Goal: Task Accomplishment & Management: Complete application form

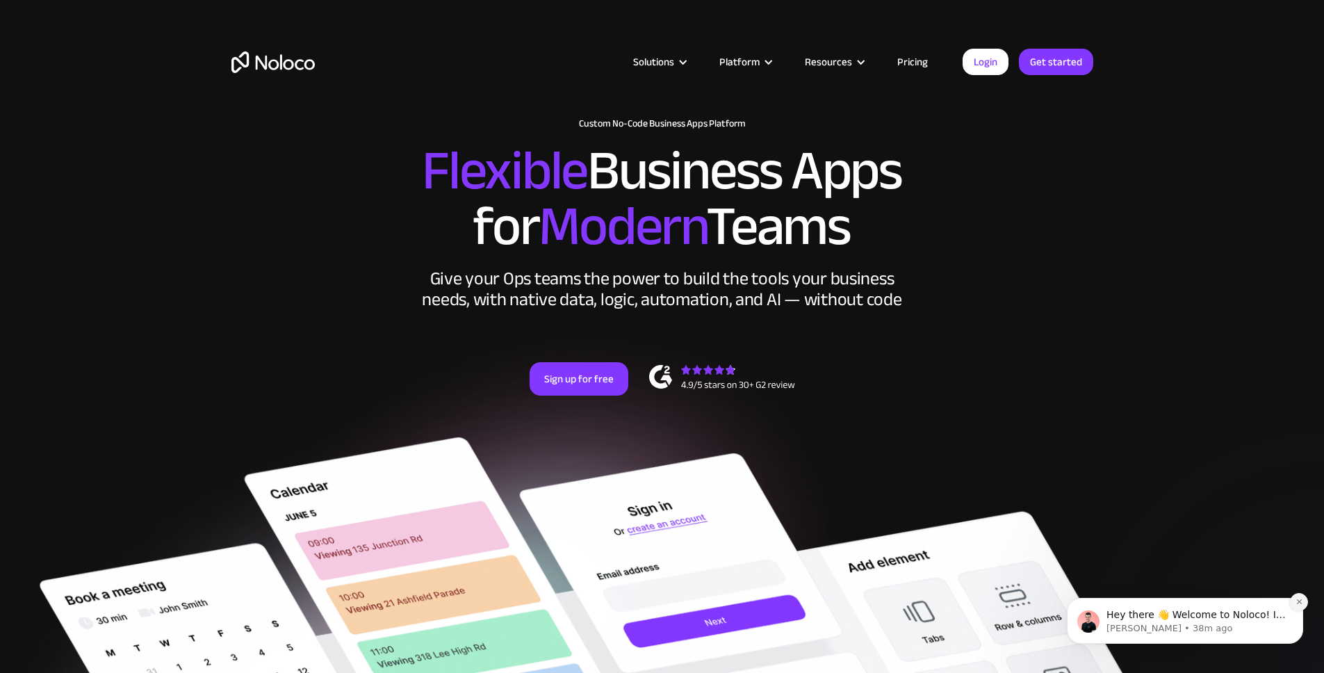
click at [1296, 601] on icon "Dismiss notification" at bounding box center [1300, 602] width 8 height 8
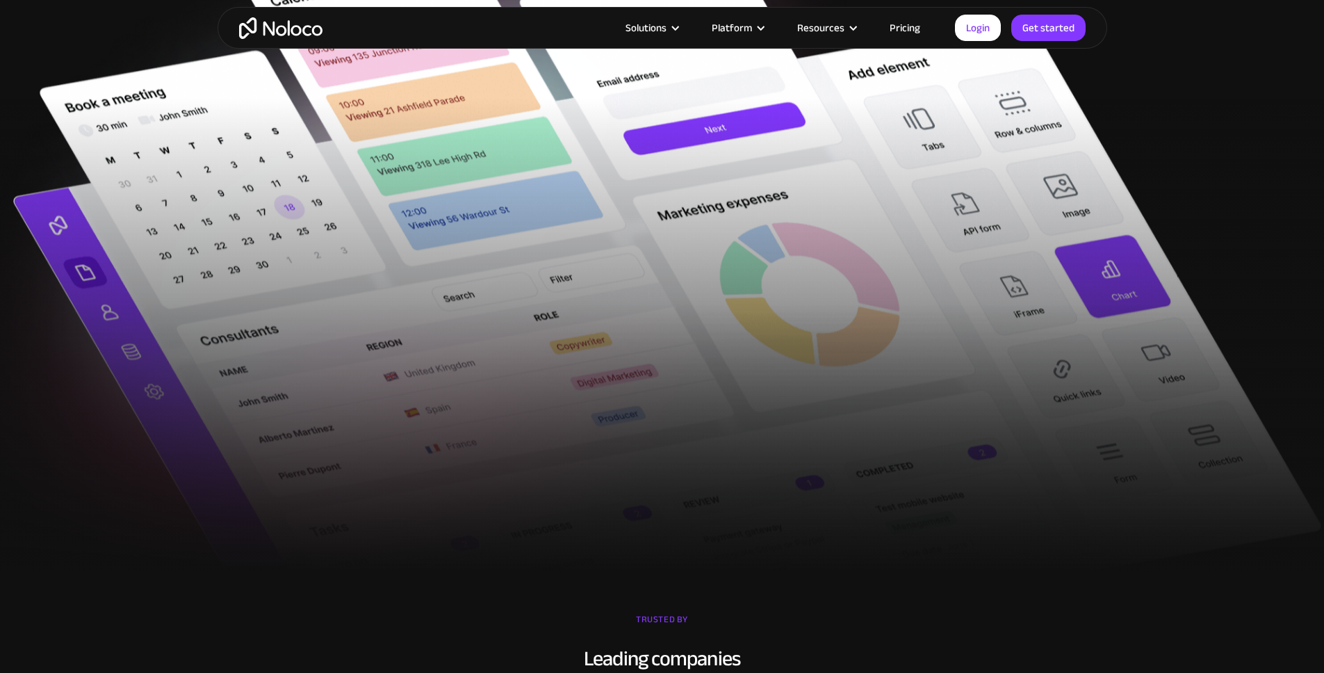
scroll to position [619, 0]
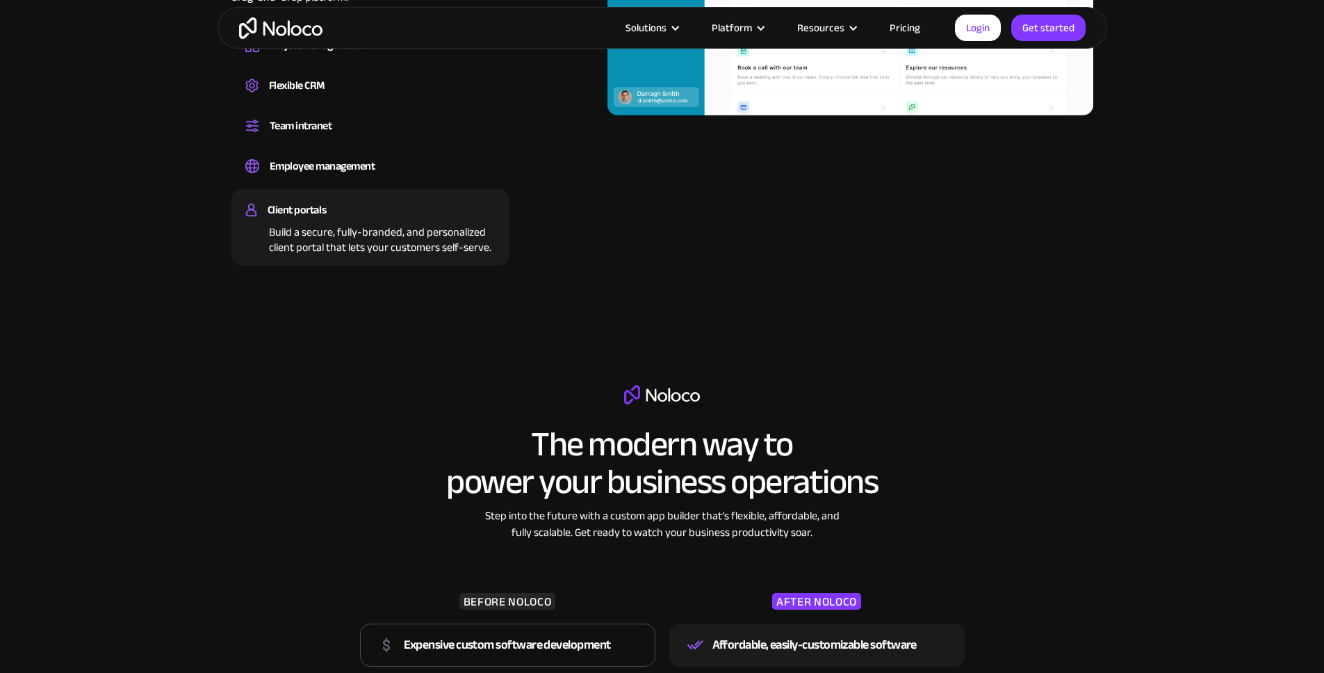
scroll to position [1770, 0]
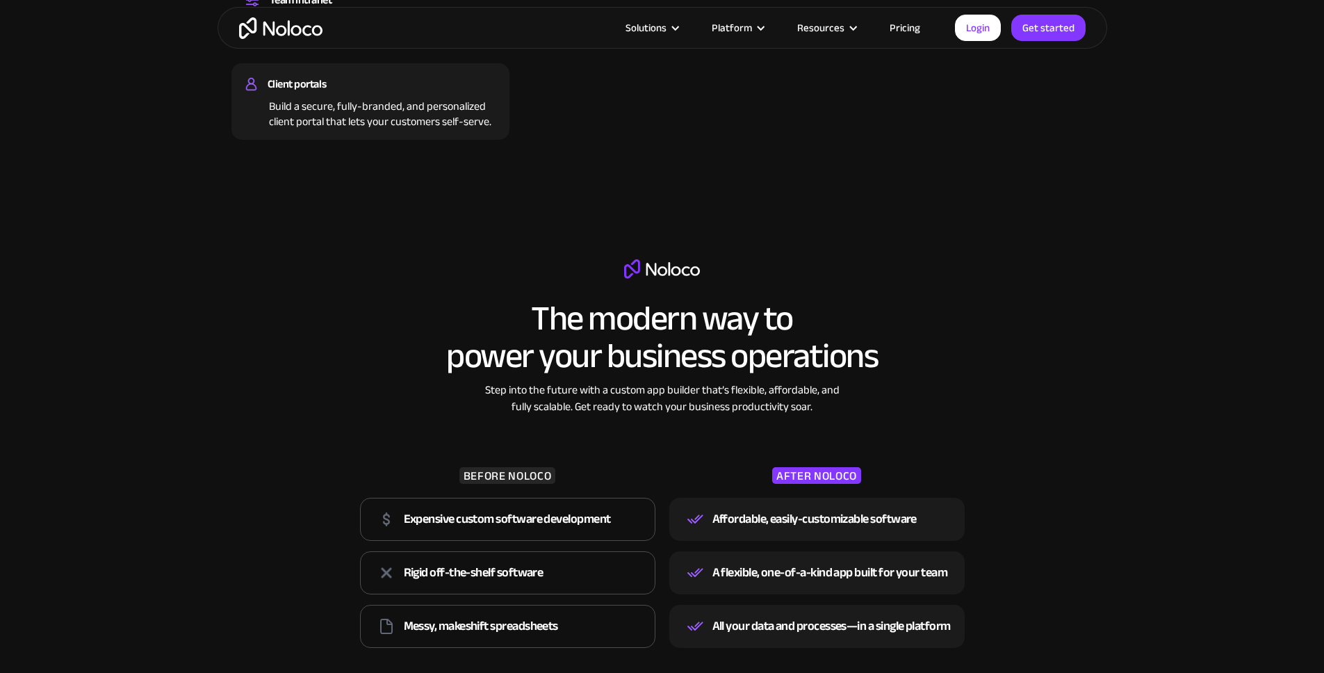
drag, startPoint x: 449, startPoint y: 424, endPoint x: 457, endPoint y: 426, distance: 7.9
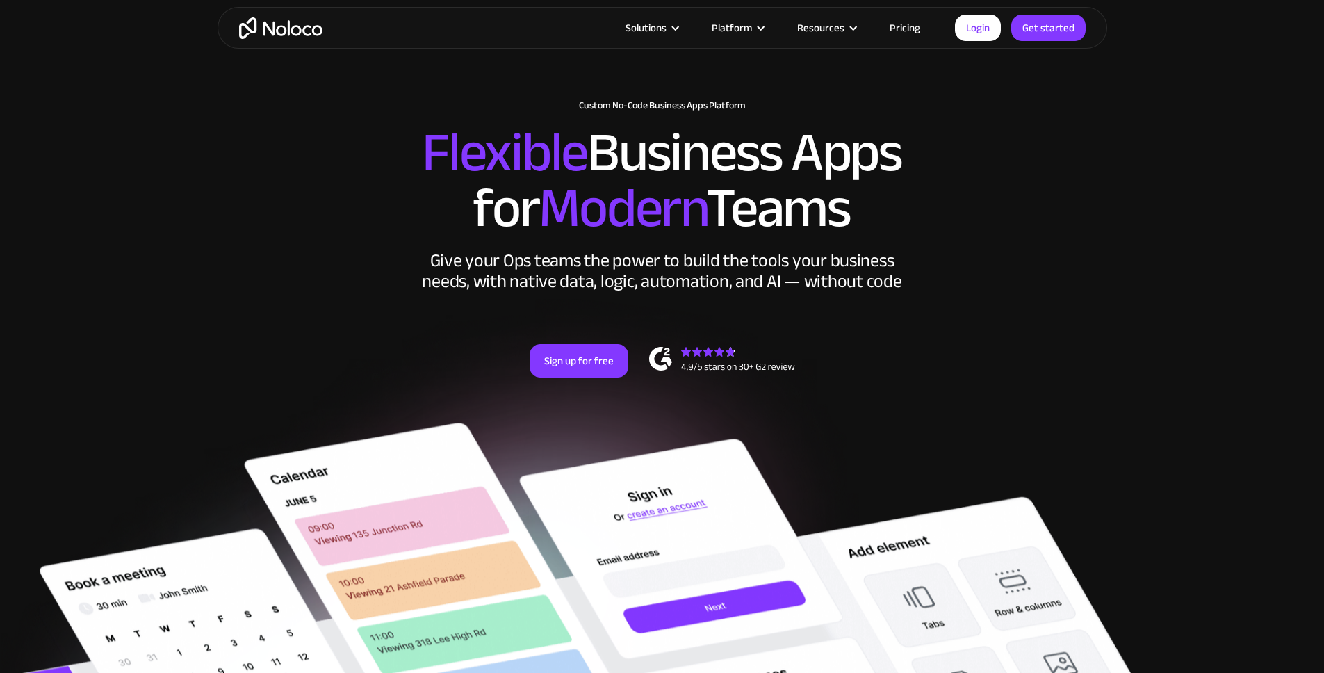
scroll to position [38, 0]
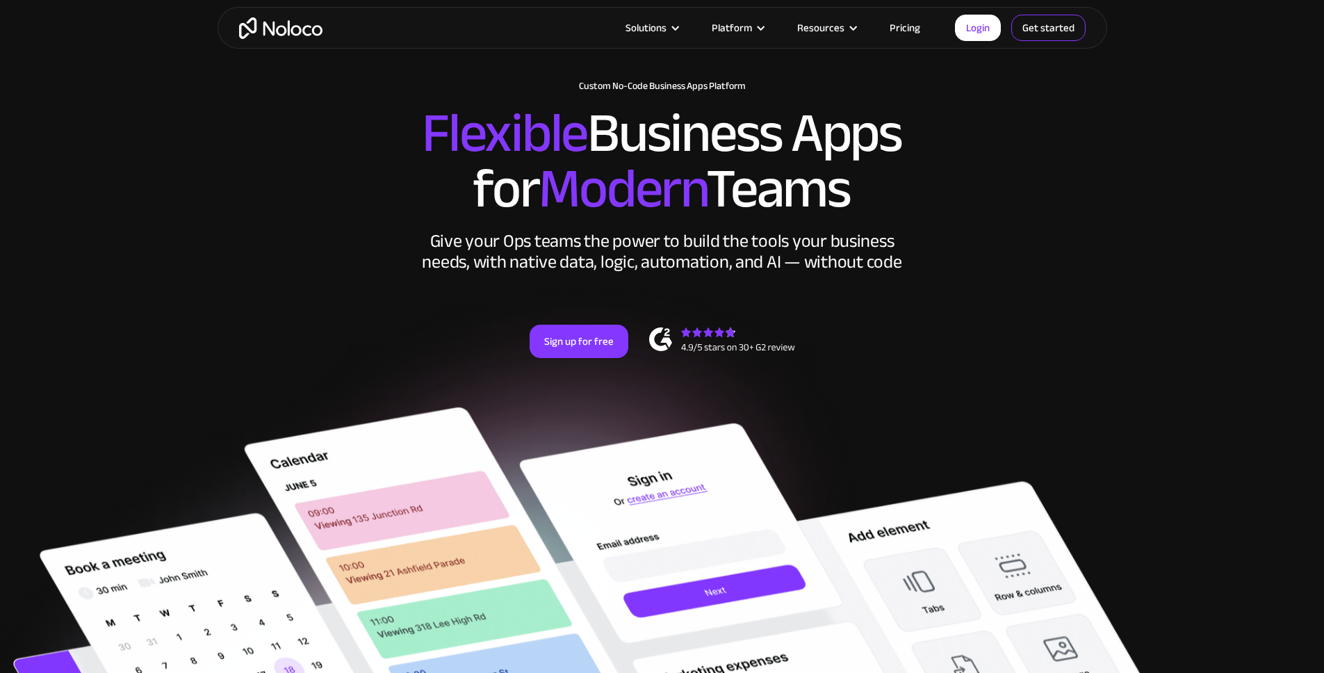
click at [1038, 31] on link "Get started" at bounding box center [1048, 28] width 74 height 26
click at [1041, 82] on section "New: Connect Noloco to Stripe Custom No-Code Business Apps Platform Flexible Bu…" at bounding box center [662, 556] width 1324 height 1189
click at [1048, 28] on link "Get started" at bounding box center [1048, 28] width 74 height 26
click at [975, 23] on link "Login" at bounding box center [978, 28] width 46 height 26
click at [982, 27] on link "Login" at bounding box center [978, 28] width 46 height 26
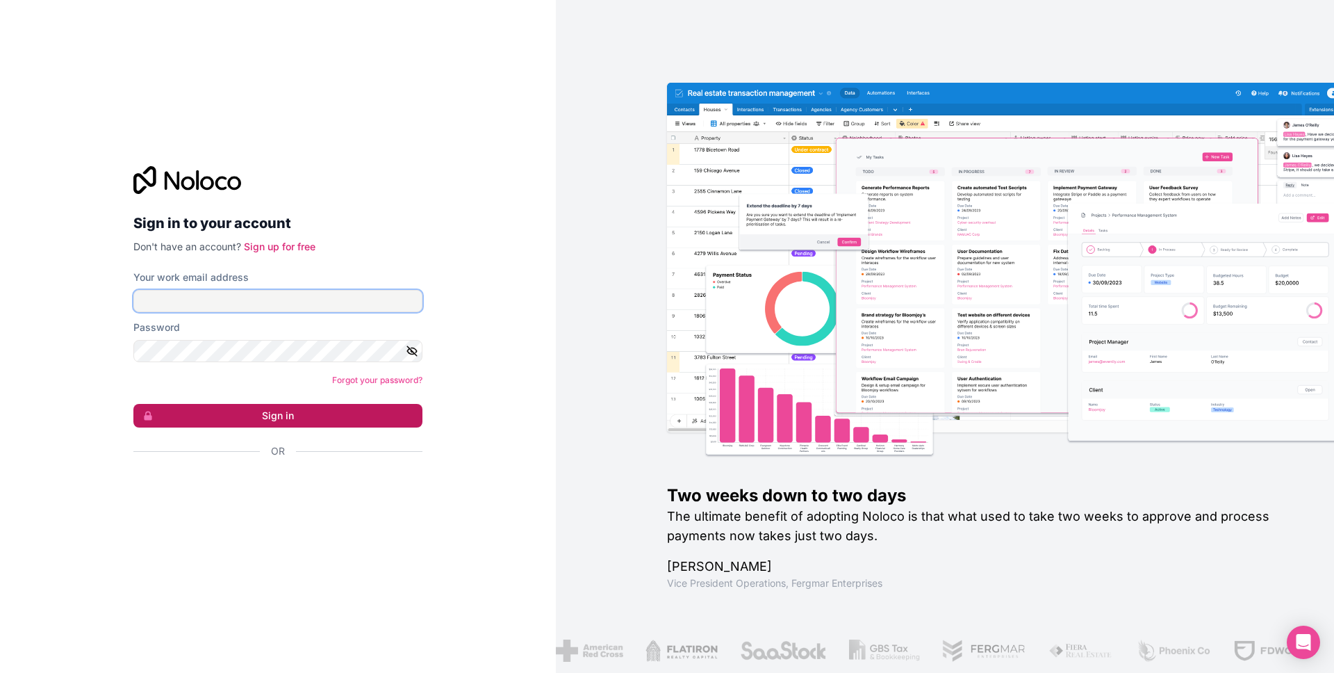
type input "[EMAIL_ADDRESS][DOMAIN_NAME]"
click at [301, 412] on button "Sign in" at bounding box center [277, 416] width 289 height 24
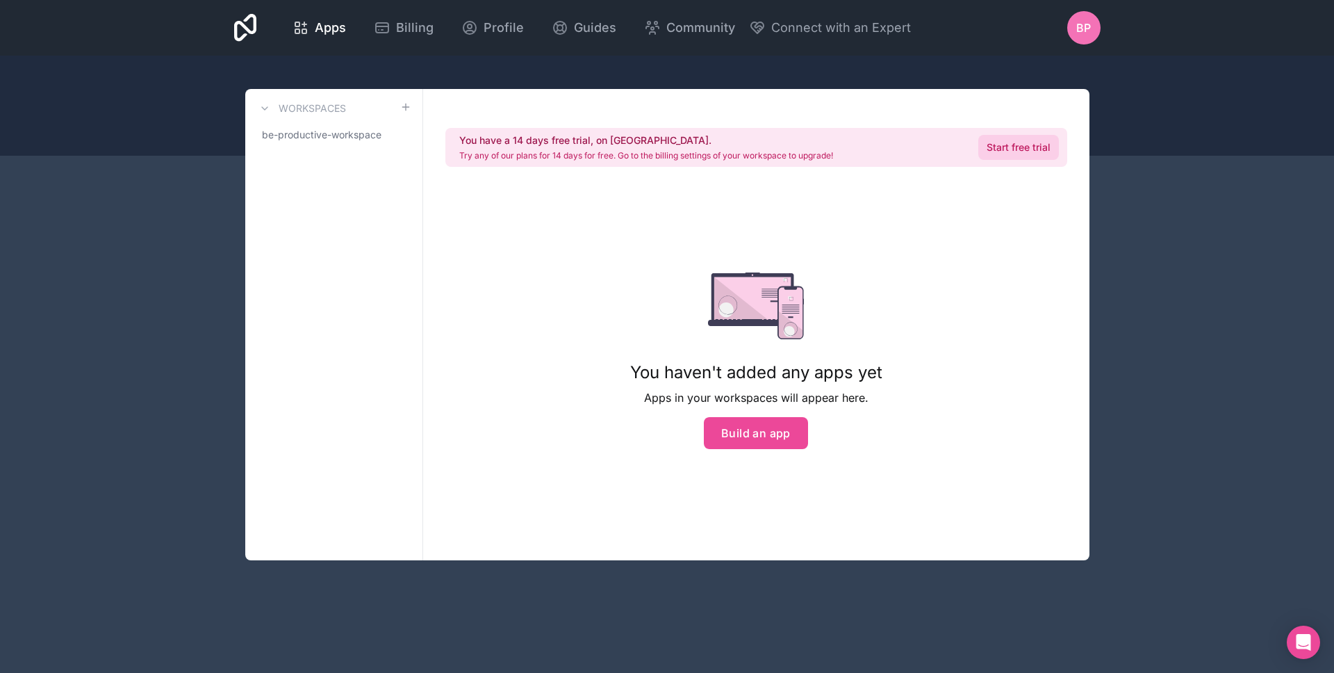
click at [1018, 146] on link "Start free trial" at bounding box center [1019, 147] width 81 height 25
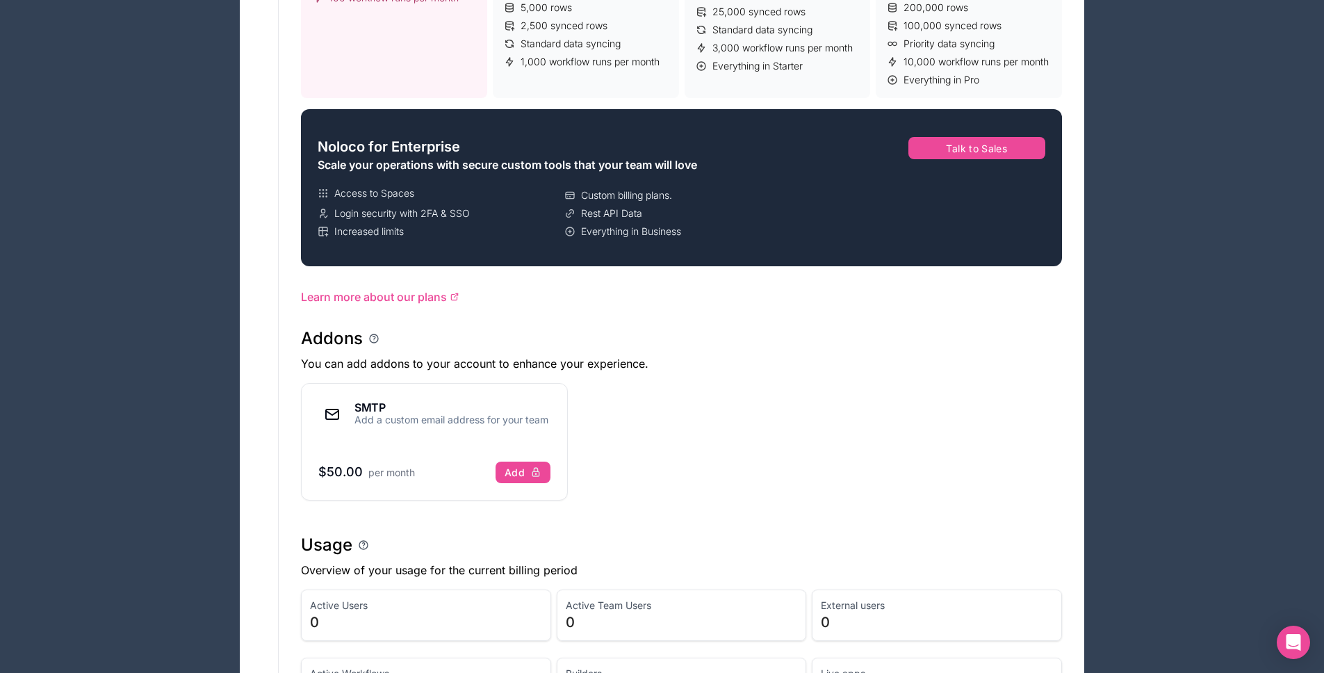
scroll to position [505, 0]
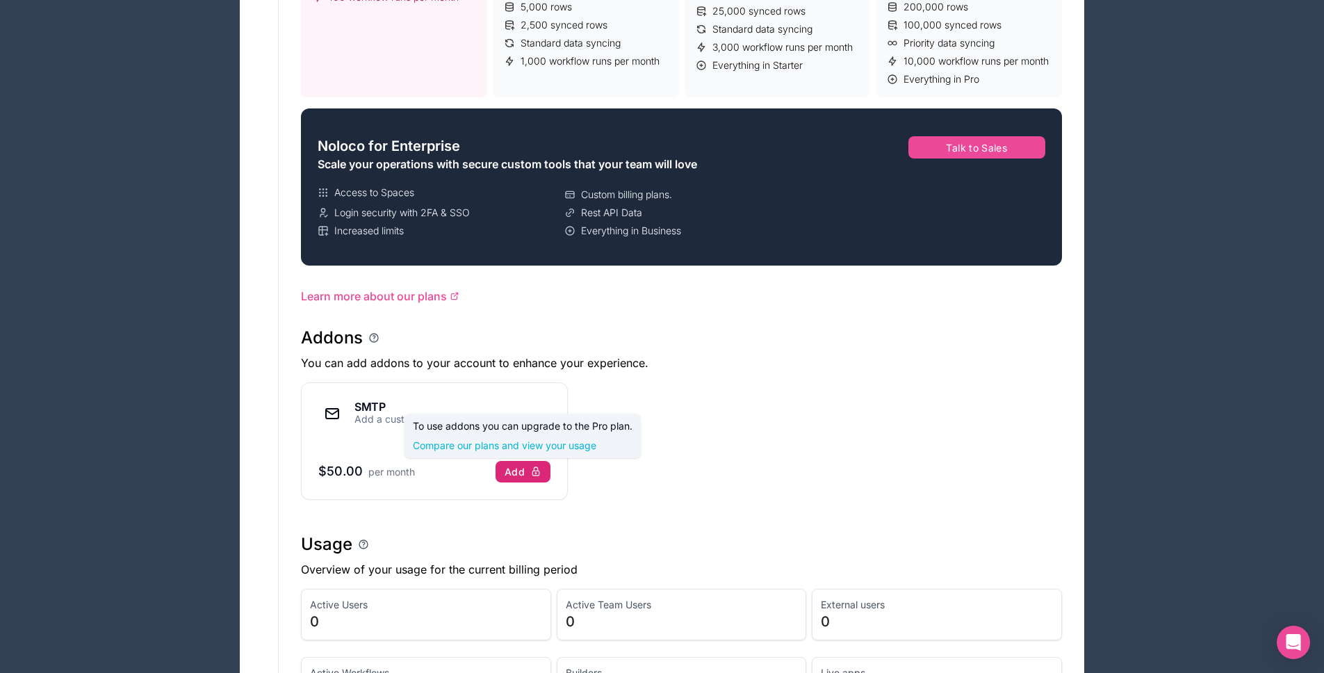
click at [528, 477] on button "Add" at bounding box center [523, 472] width 55 height 22
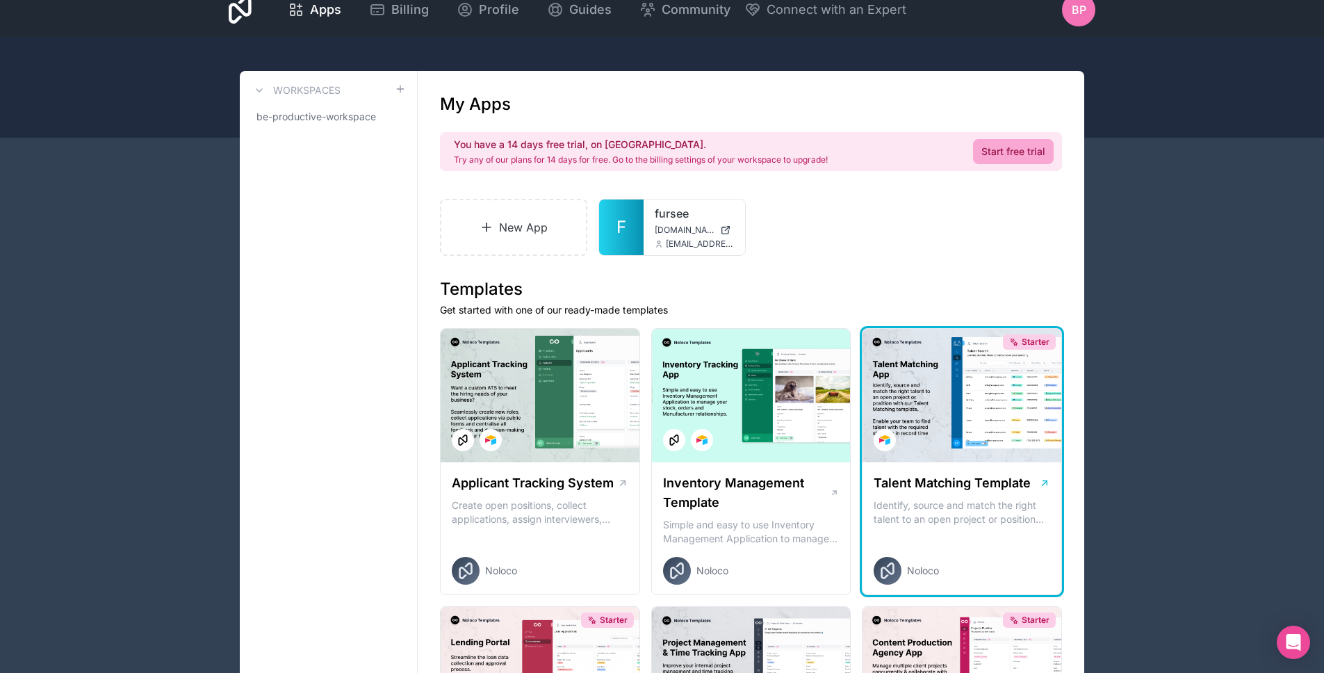
scroll to position [22, 0]
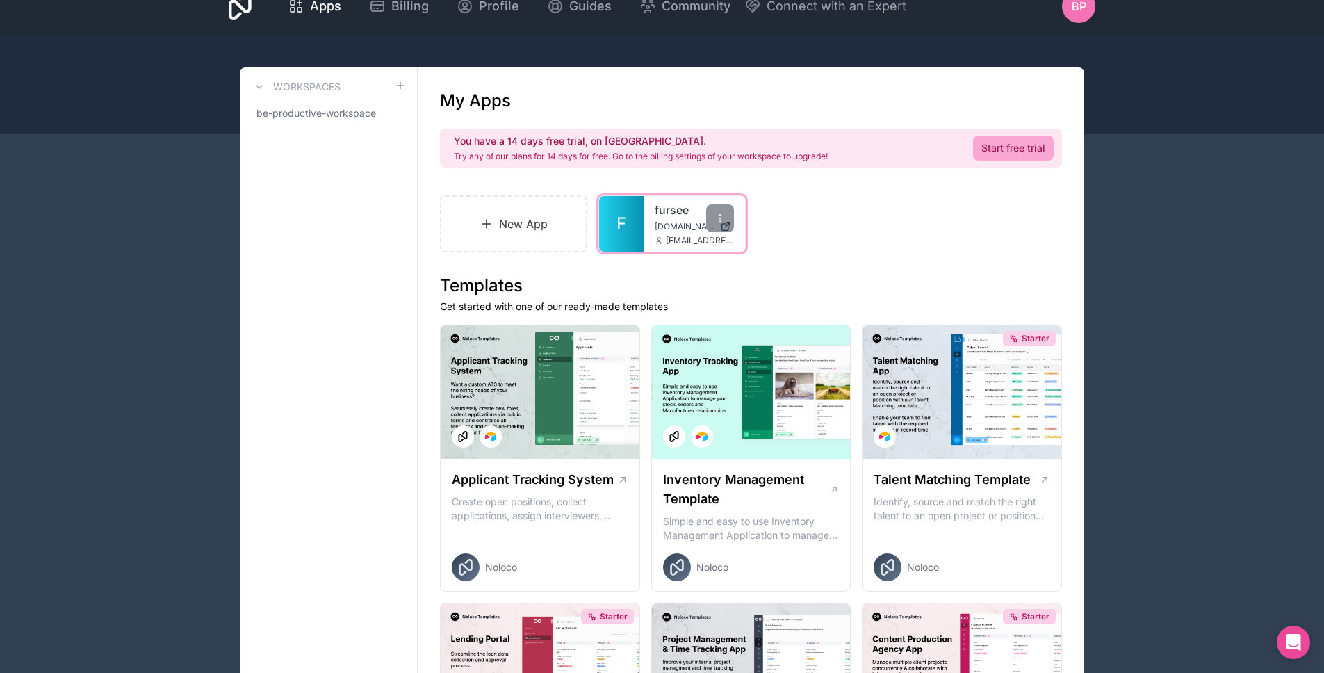
click at [680, 213] on link "fursee" at bounding box center [694, 210] width 79 height 17
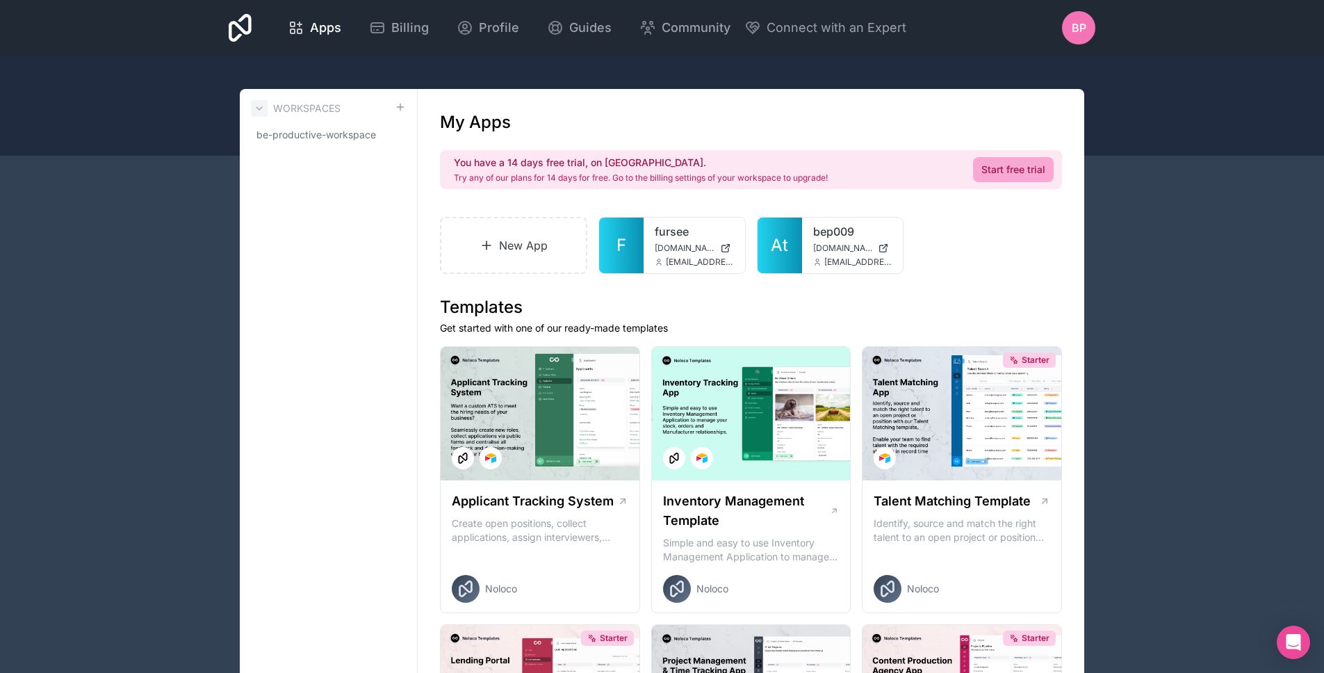
click at [259, 108] on icon at bounding box center [259, 108] width 11 height 11
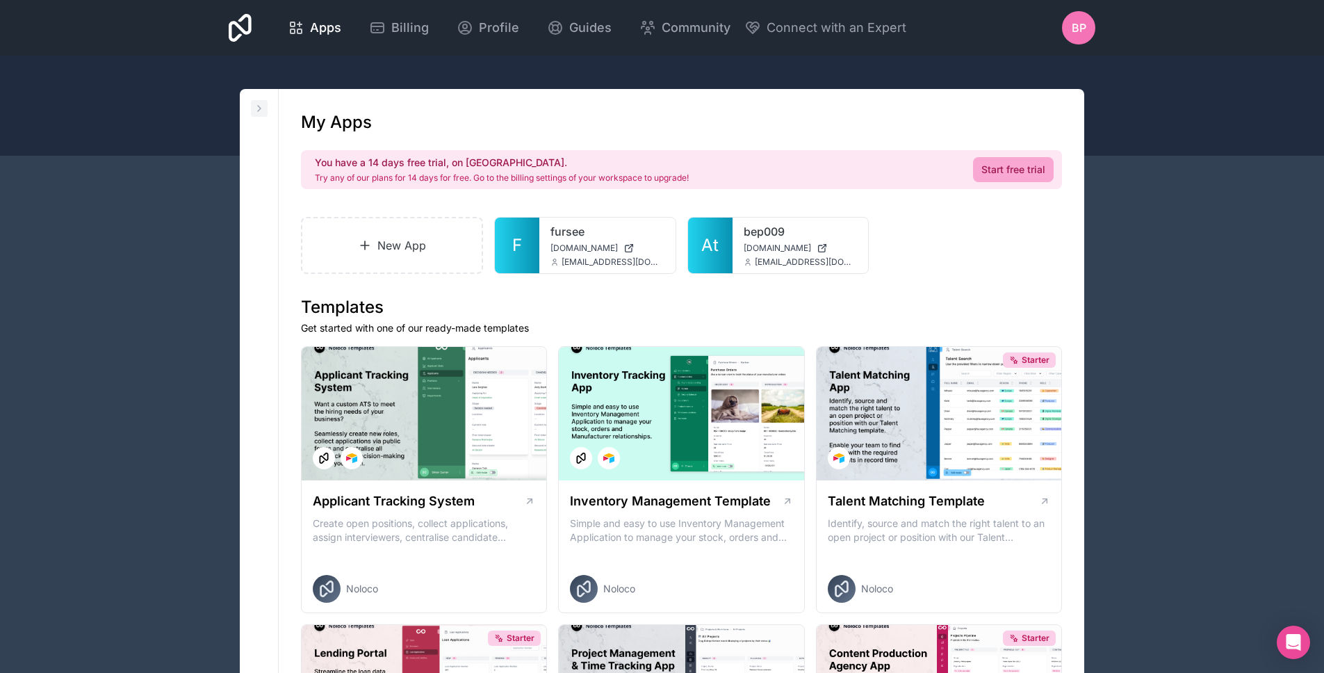
click at [259, 108] on icon at bounding box center [259, 108] width 11 height 11
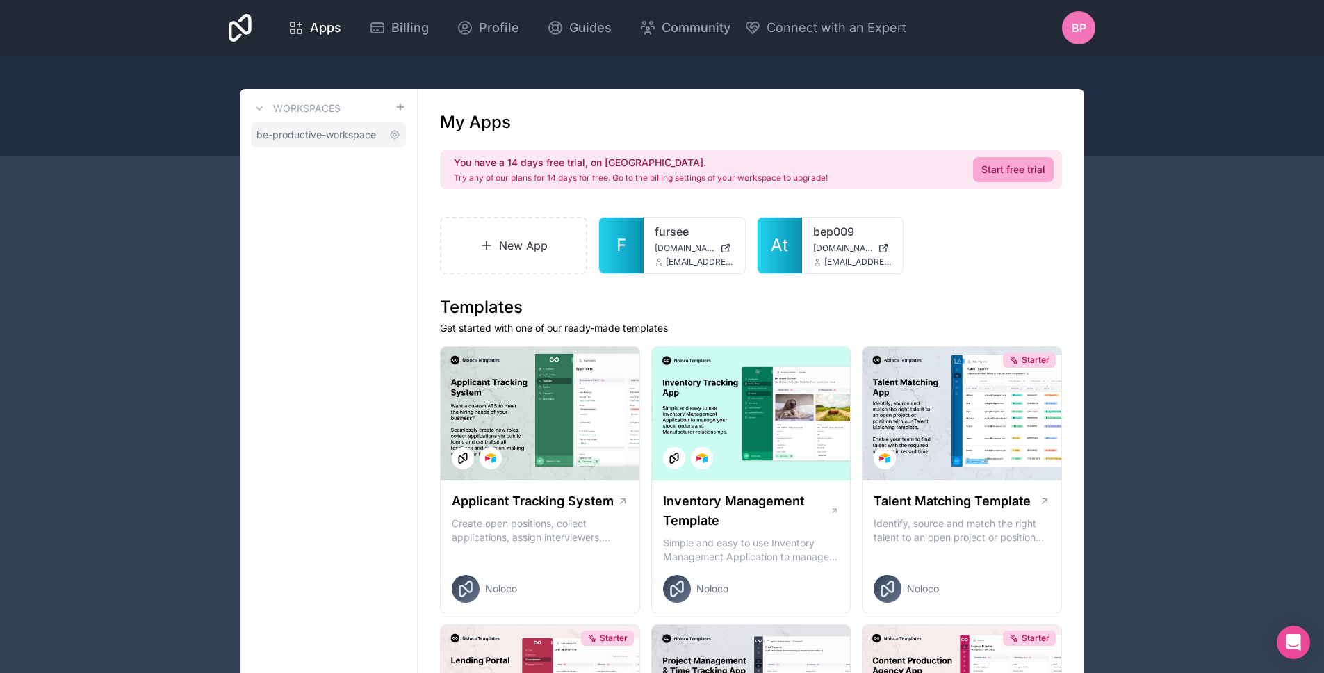
click at [281, 129] on span "be-productive-workspace" at bounding box center [316, 135] width 120 height 14
click at [679, 28] on span "Community" at bounding box center [696, 27] width 69 height 19
click at [595, 25] on span "Guides" at bounding box center [590, 27] width 42 height 19
click at [320, 31] on span "Apps" at bounding box center [325, 27] width 31 height 19
click at [685, 252] on span "fursee.noloco.co" at bounding box center [685, 248] width 60 height 11
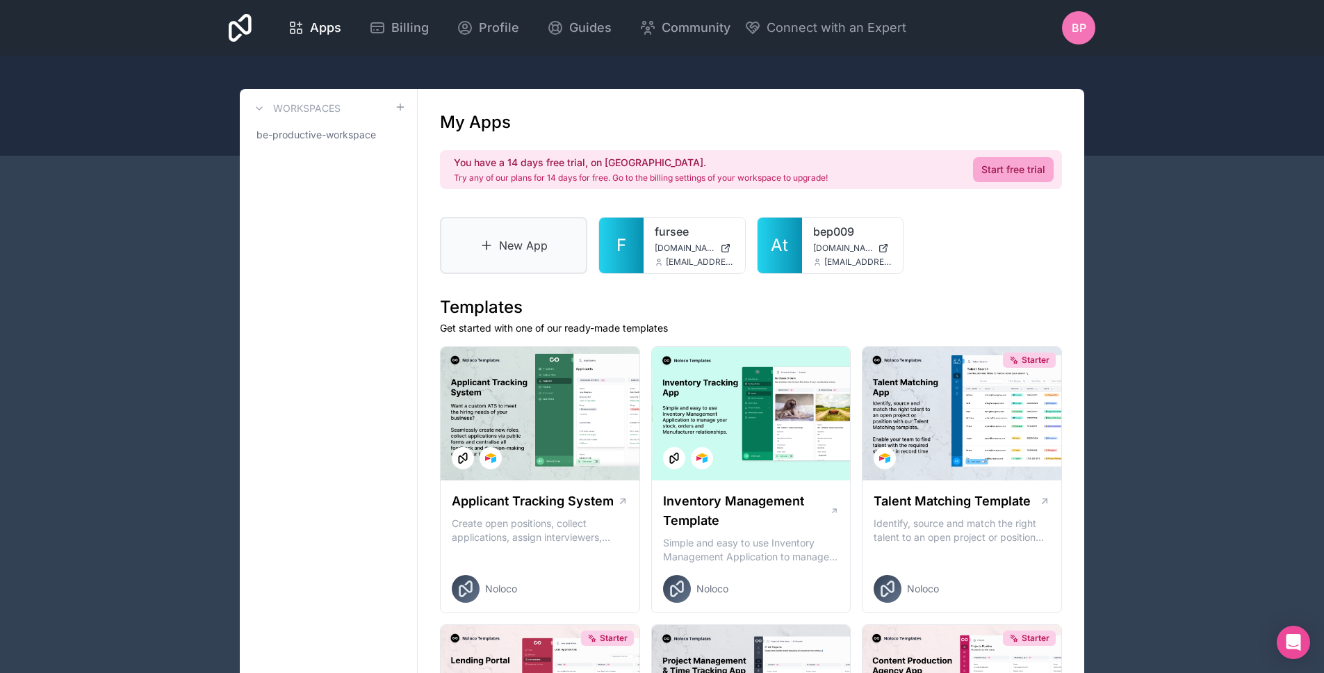
click at [500, 246] on link "New App" at bounding box center [513, 245] width 147 height 57
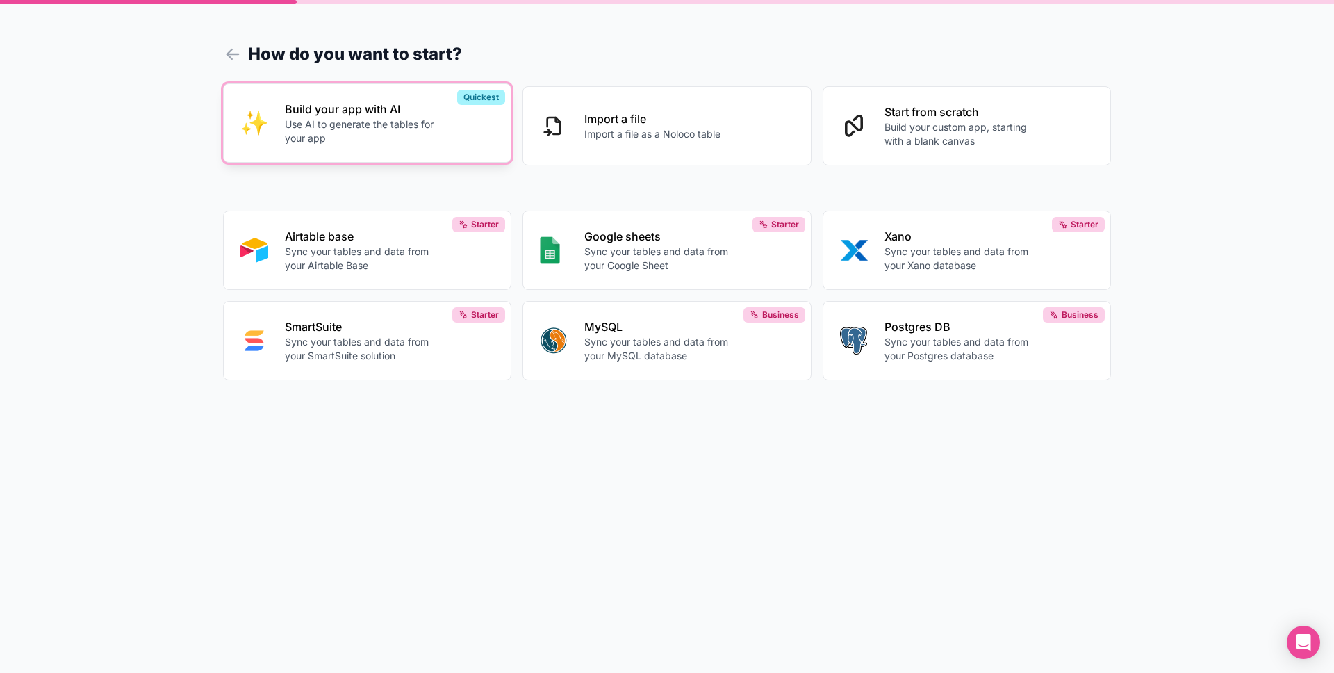
click at [441, 152] on button "Build your app with AI Use AI to generate the tables for your app Quickest" at bounding box center [367, 122] width 289 height 79
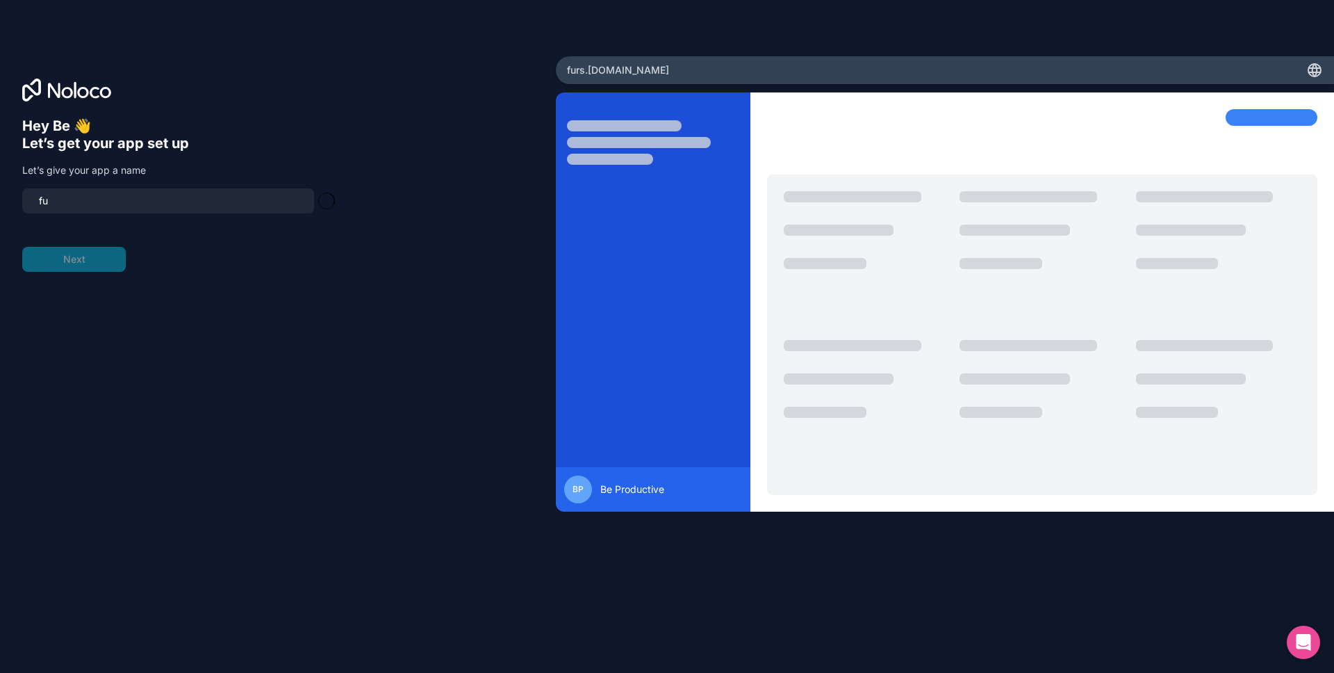
type input "f"
type input "bepro110"
click at [297, 348] on div "Hey Be 👋 Let’s get your app set up Let’s give your app a name bepro110 Next" at bounding box center [278, 355] width 512 height 477
click at [103, 268] on form "bepro110 Next" at bounding box center [177, 229] width 311 height 83
drag, startPoint x: 1316, startPoint y: 68, endPoint x: 1192, endPoint y: 72, distance: 123.8
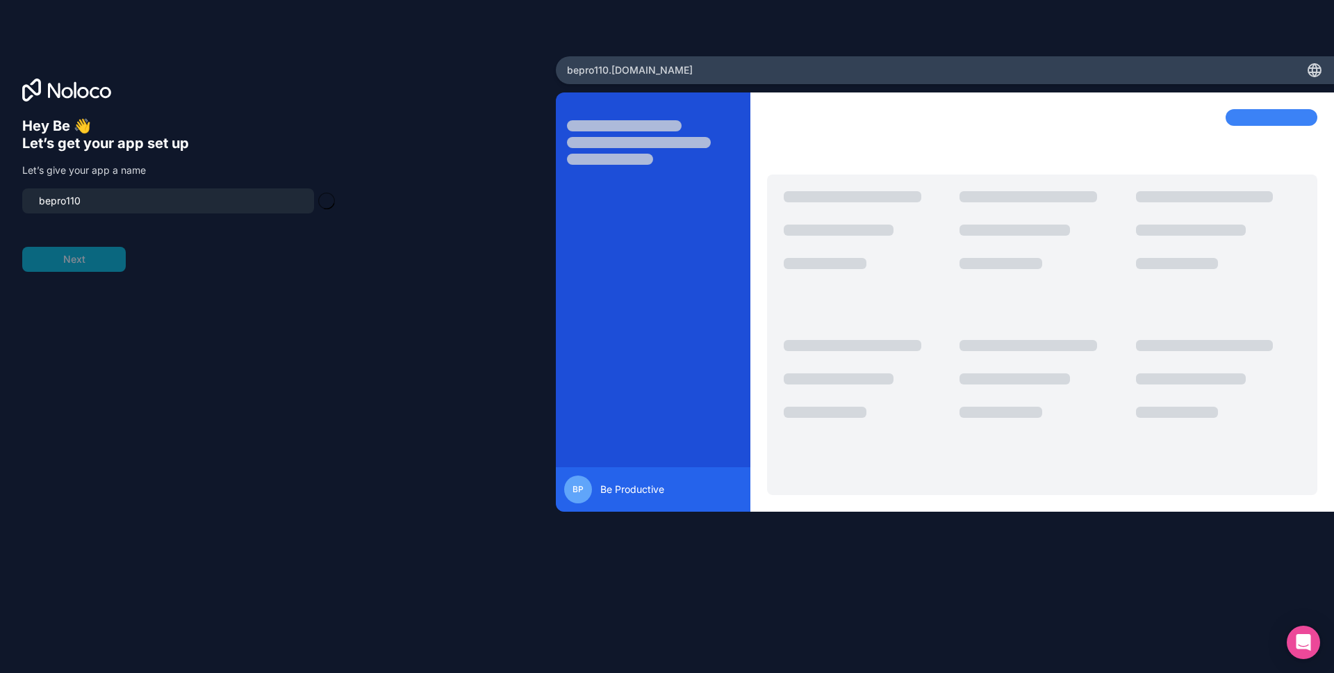
click at [1314, 69] on icon at bounding box center [1315, 70] width 17 height 17
click at [1189, 72] on div "bepro110 .noloco.co" at bounding box center [945, 70] width 778 height 28
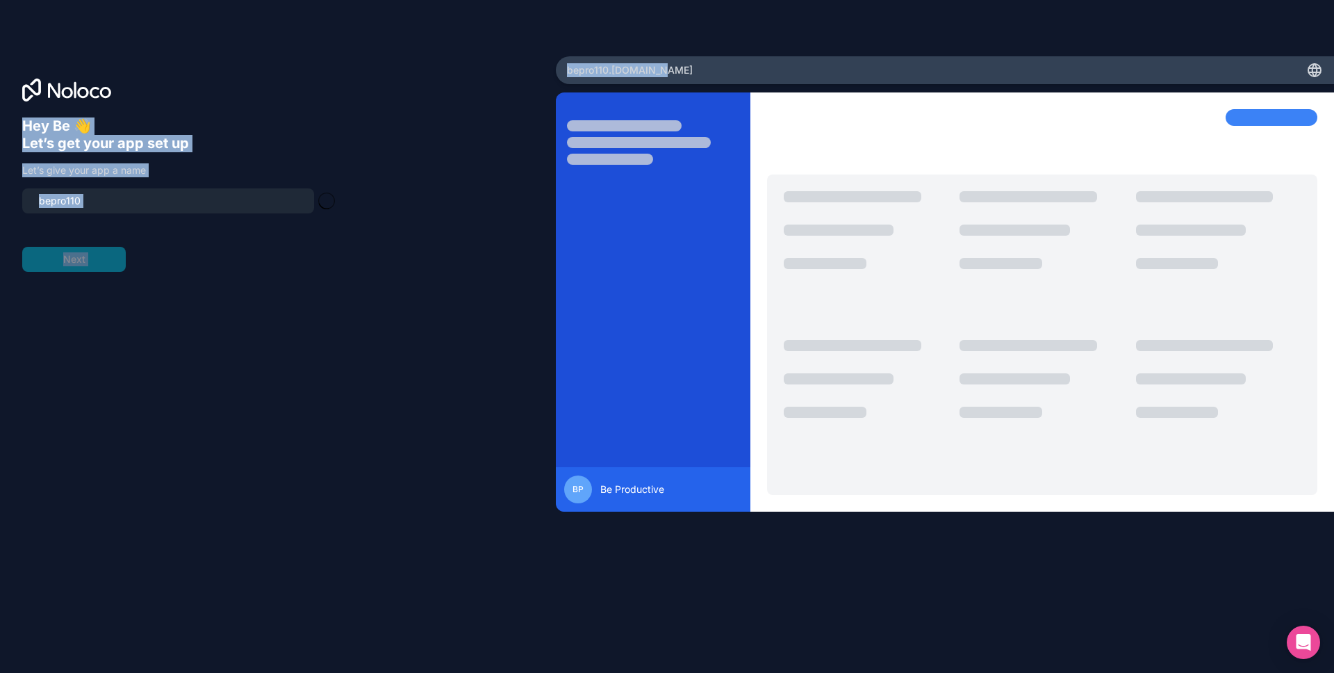
drag, startPoint x: 621, startPoint y: 73, endPoint x: 500, endPoint y: 74, distance: 121.6
click at [500, 74] on div "Hey Be 👋 Let’s get your app set up Let’s give your app a name bepro110 Next bep…" at bounding box center [667, 336] width 1334 height 673
click at [441, 121] on div "Hey Be 👋 Let’s get your app set up Let’s give your app a name bepro110 Next" at bounding box center [278, 355] width 512 height 477
